Goal: Transaction & Acquisition: Purchase product/service

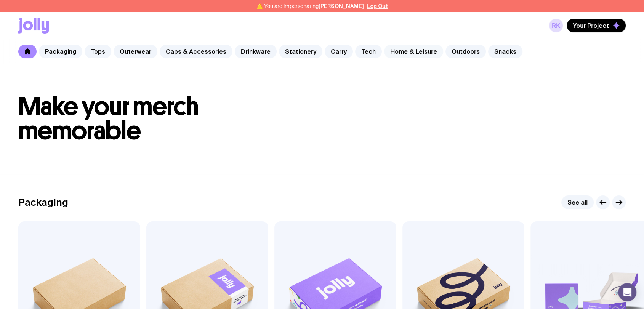
click at [405, 52] on link "Home & Leisure" at bounding box center [413, 52] width 59 height 14
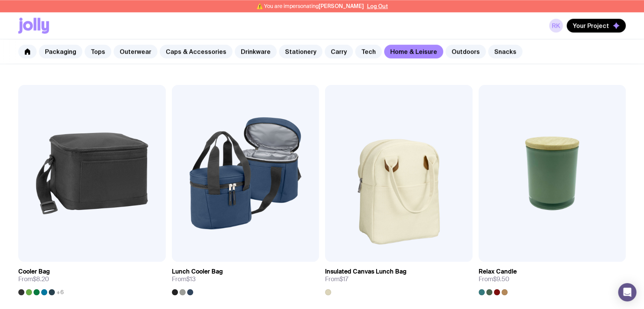
scroll to position [867, 0]
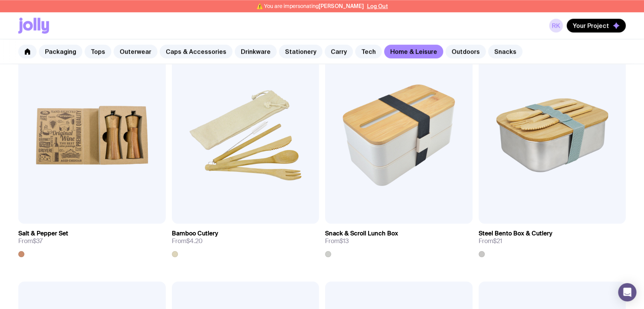
click at [400, 50] on link "Home & Leisure" at bounding box center [413, 52] width 59 height 14
click at [332, 52] on link "Carry" at bounding box center [339, 52] width 28 height 14
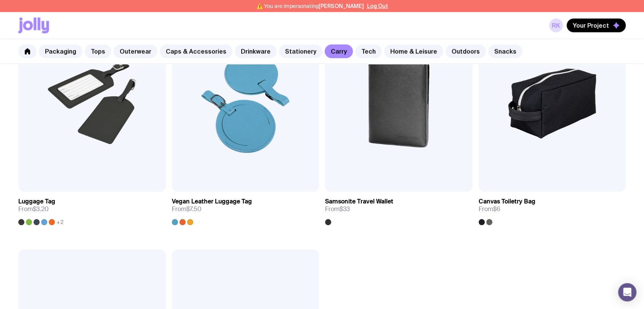
scroll to position [2032, 0]
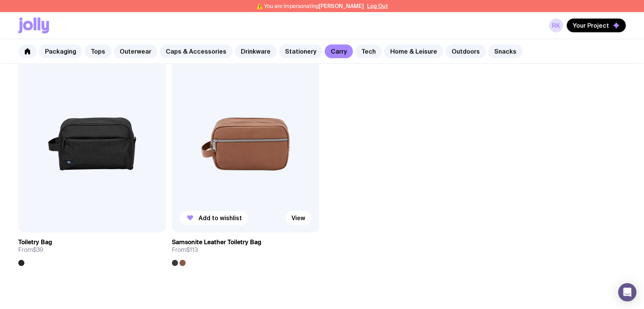
click at [248, 170] on img at bounding box center [245, 144] width 147 height 177
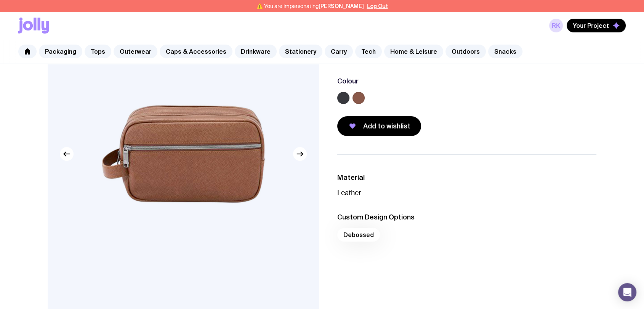
scroll to position [42, 0]
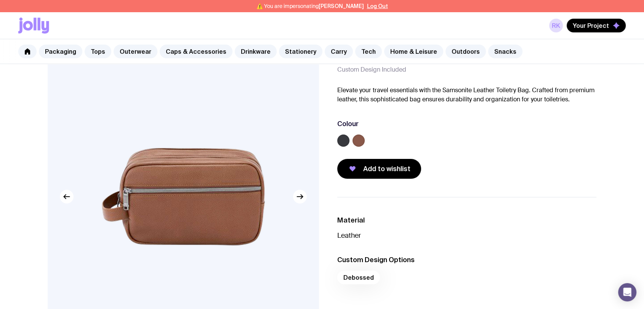
click at [341, 138] on label at bounding box center [343, 140] width 12 height 12
click at [0, 0] on input "radio" at bounding box center [0, 0] width 0 height 0
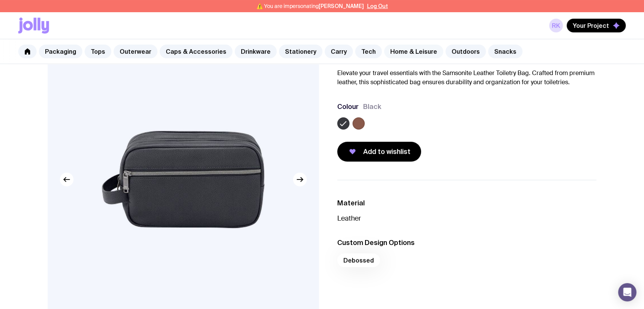
scroll to position [0, 0]
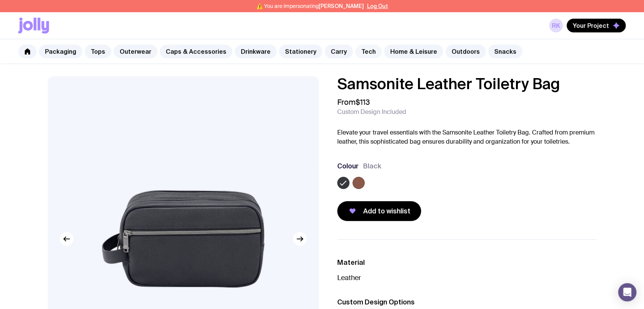
click at [357, 50] on link "Tech" at bounding box center [368, 52] width 27 height 14
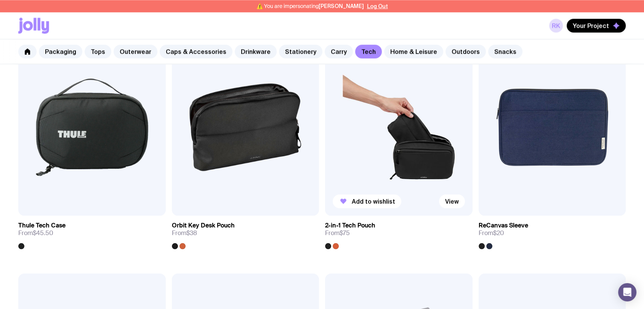
scroll to position [1058, 0]
